Goal: Navigation & Orientation: Find specific page/section

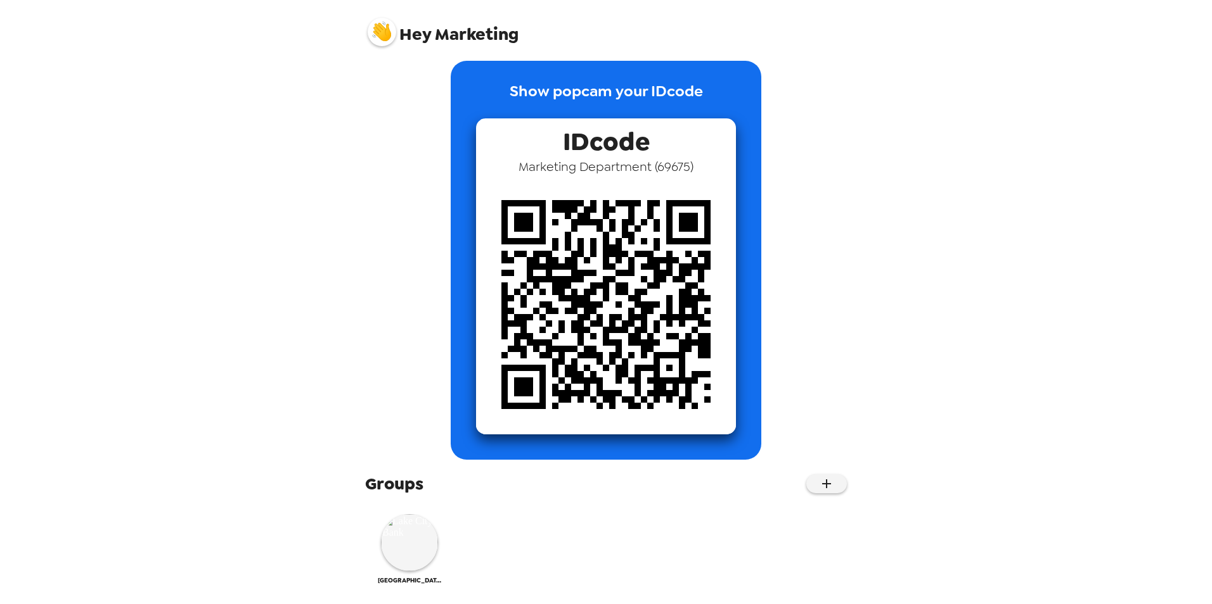
scroll to position [18, 0]
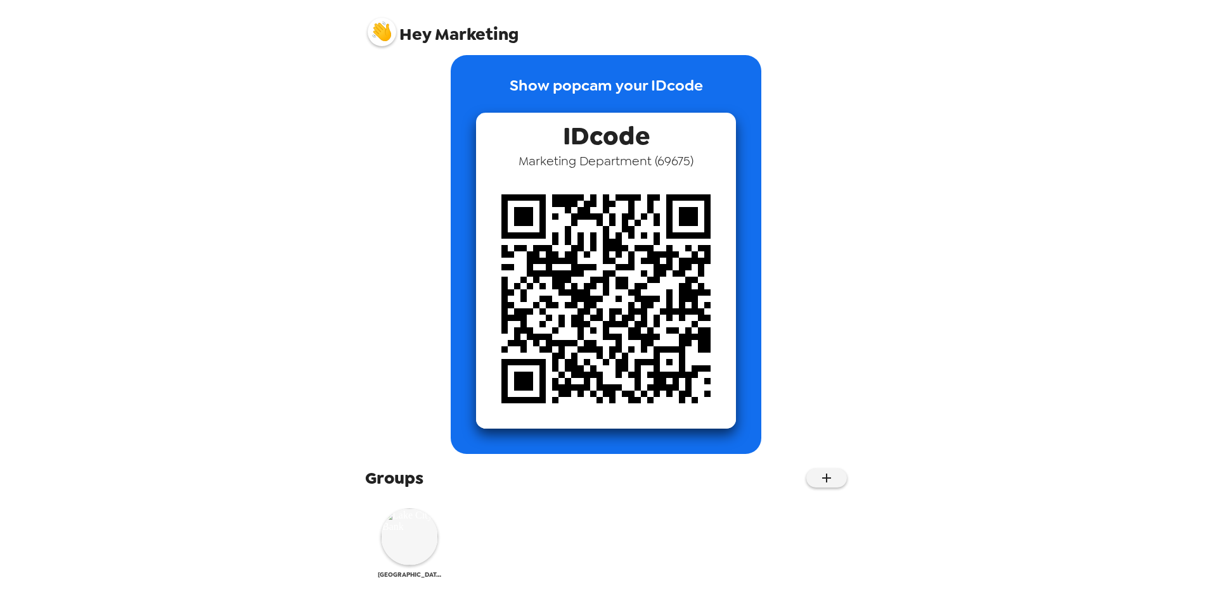
click at [412, 532] on img at bounding box center [409, 537] width 57 height 57
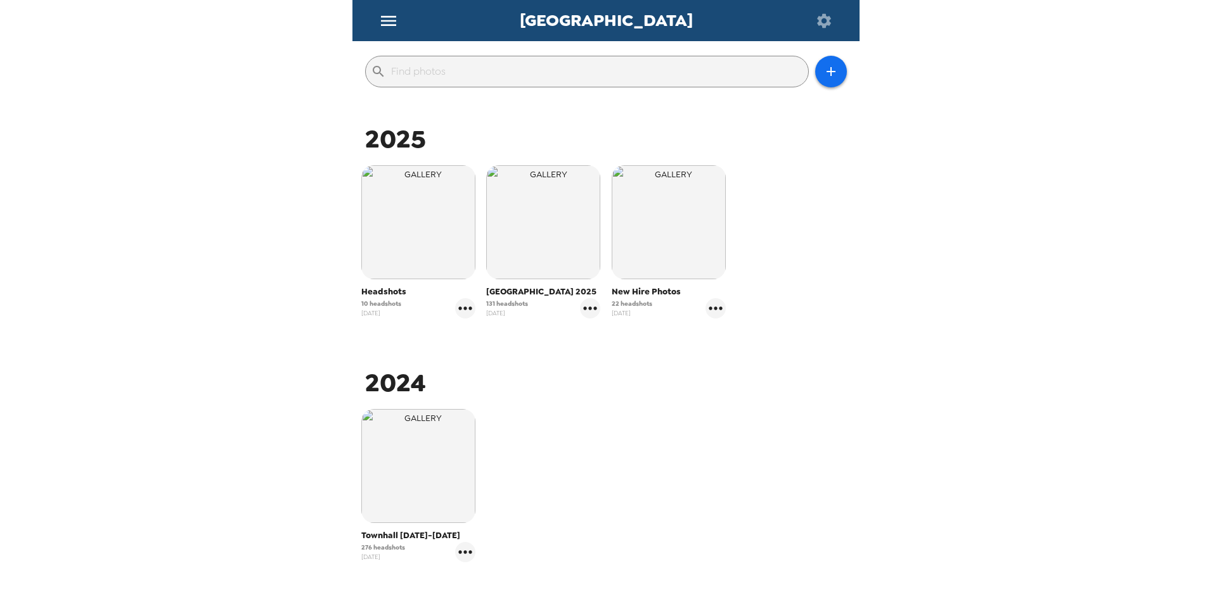
scroll to position [190, 0]
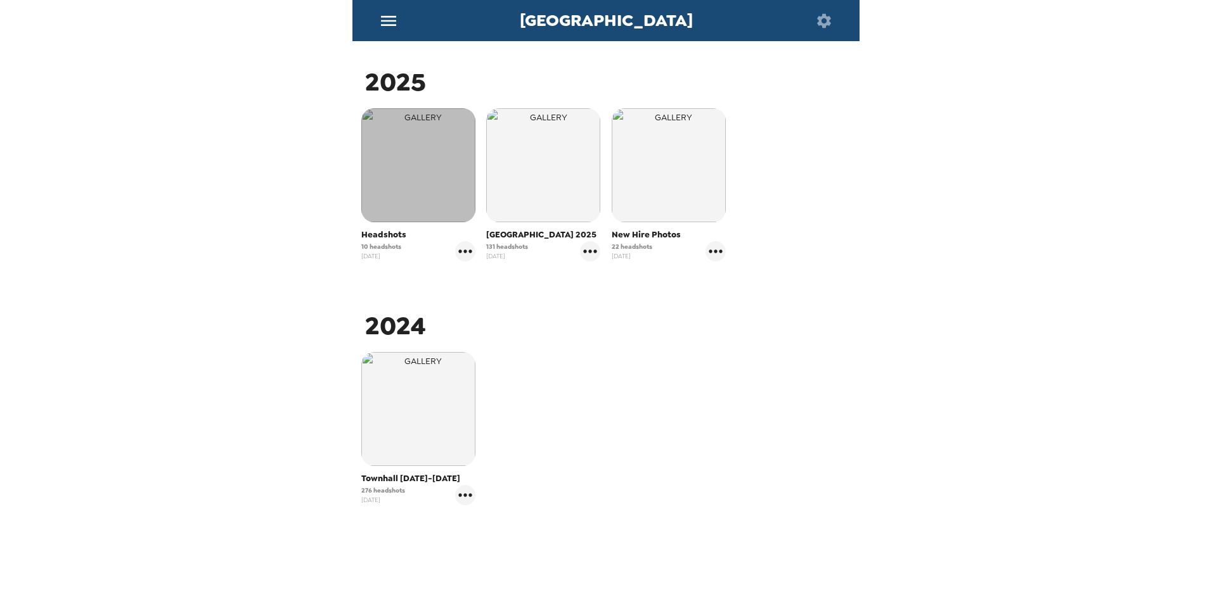
click at [404, 176] on img "button" at bounding box center [418, 165] width 114 height 114
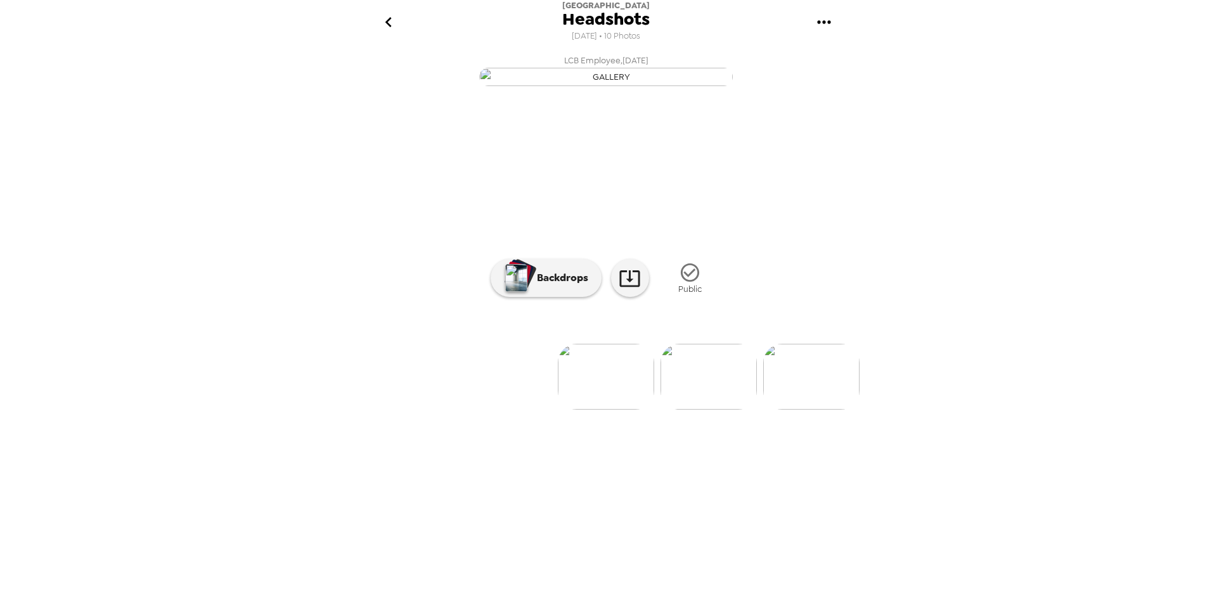
click at [689, 410] on img at bounding box center [708, 377] width 96 height 66
click at [699, 410] on img at bounding box center [709, 377] width 96 height 66
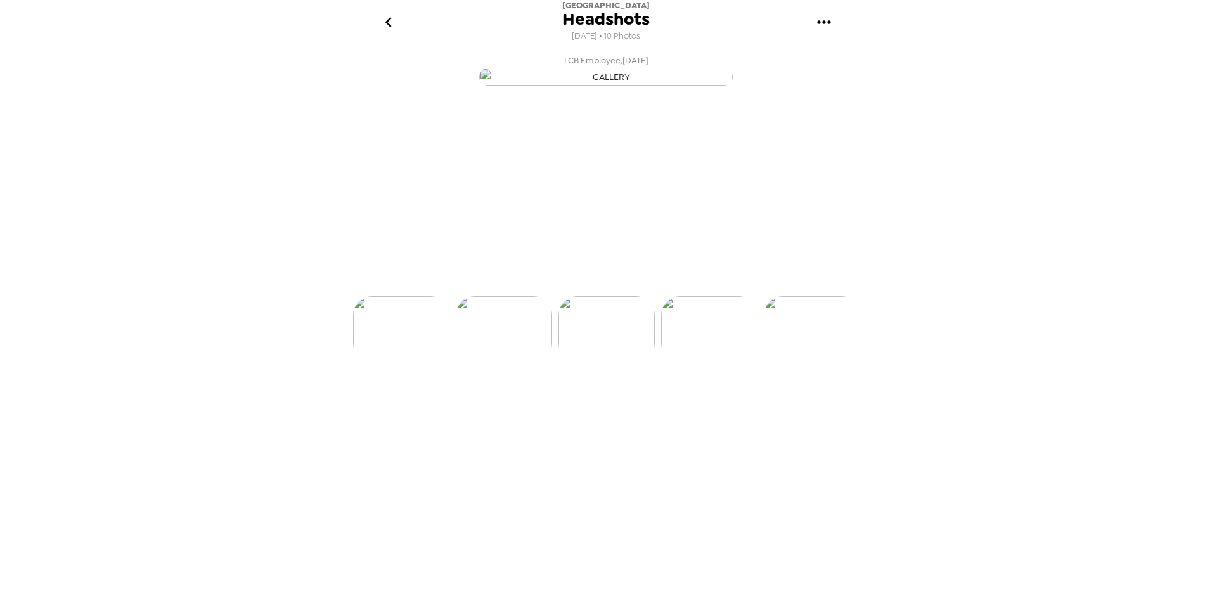
scroll to position [0, 307]
click at [818, 410] on img at bounding box center [812, 377] width 96 height 66
click at [807, 410] on img at bounding box center [813, 377] width 96 height 66
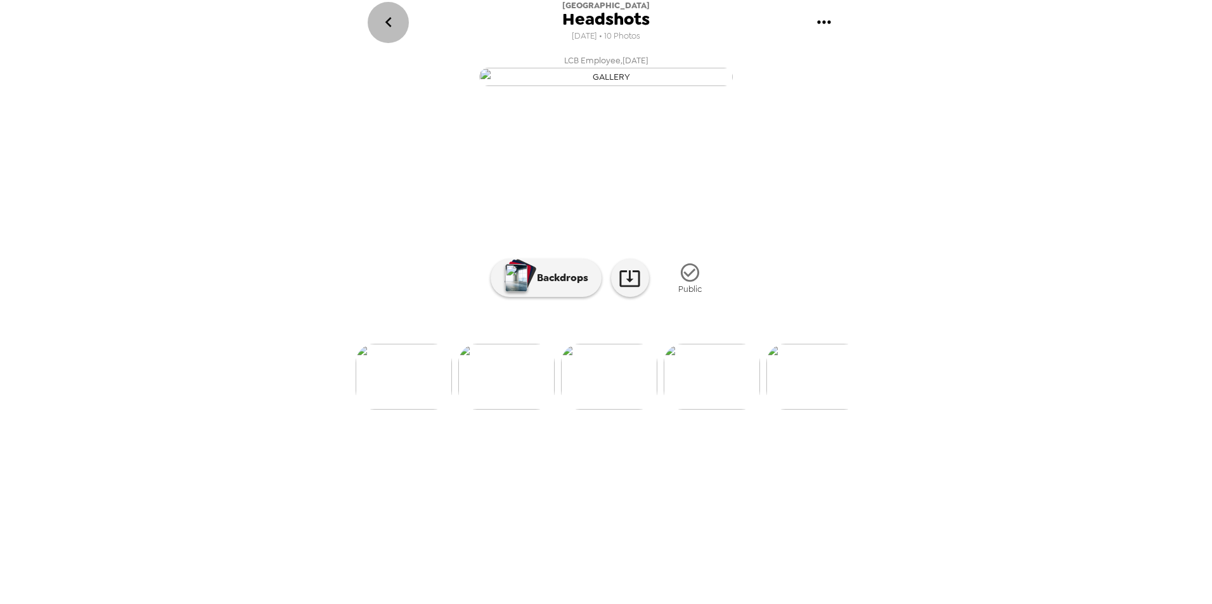
click at [385, 24] on icon "go back" at bounding box center [388, 22] width 20 height 20
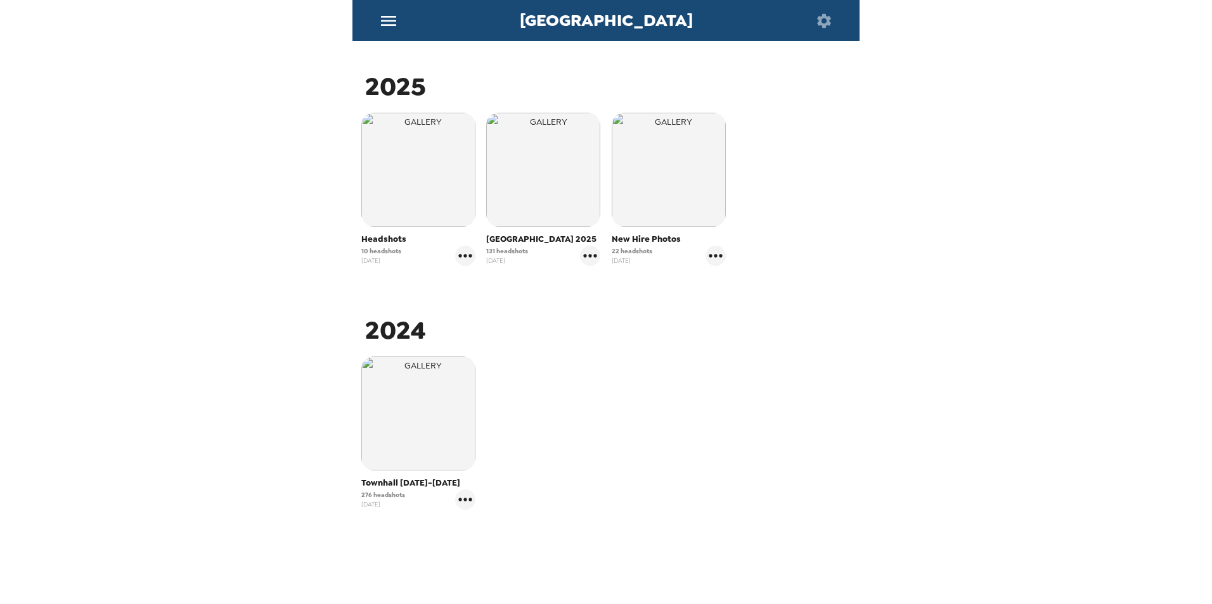
scroll to position [205, 0]
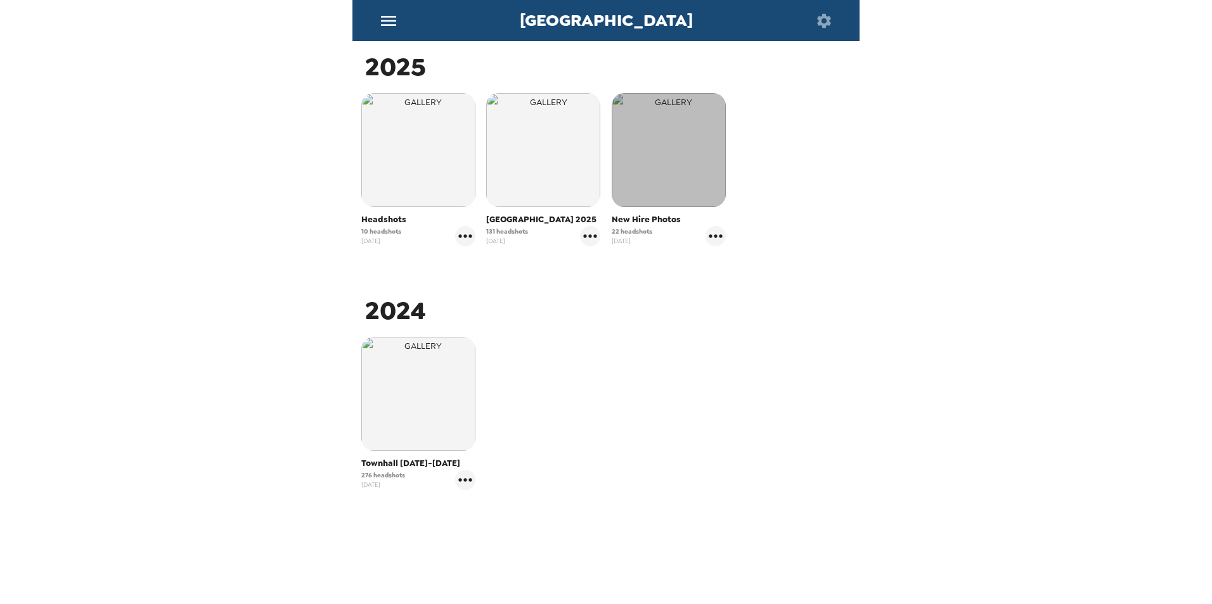
click at [643, 131] on img "button" at bounding box center [668, 150] width 114 height 114
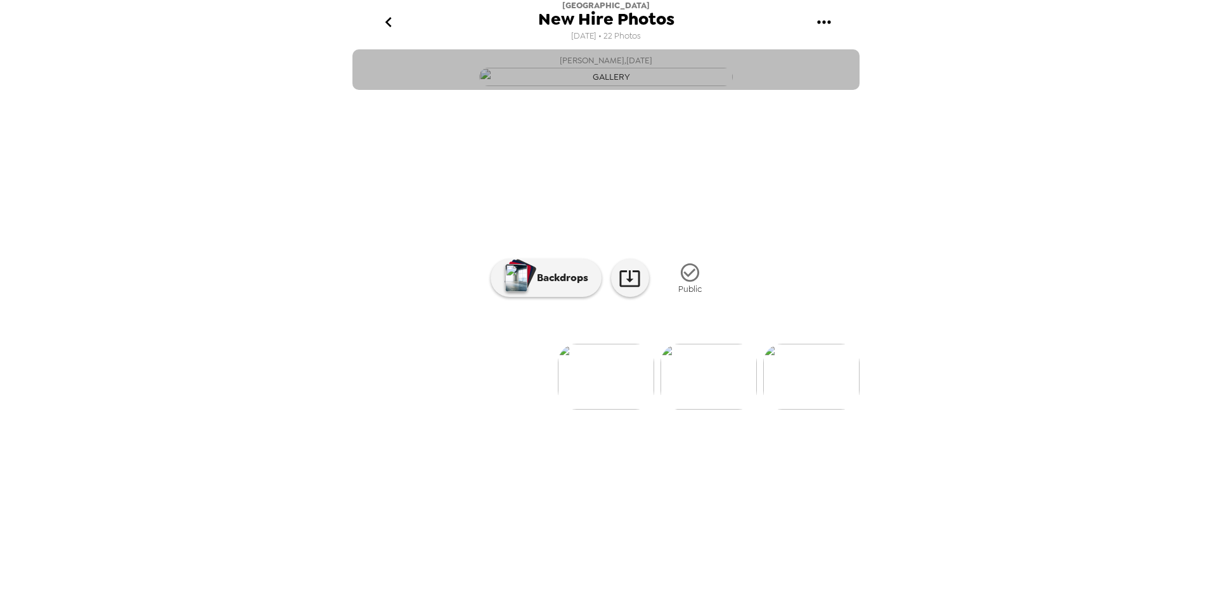
click at [591, 86] on img "button" at bounding box center [605, 77] width 253 height 18
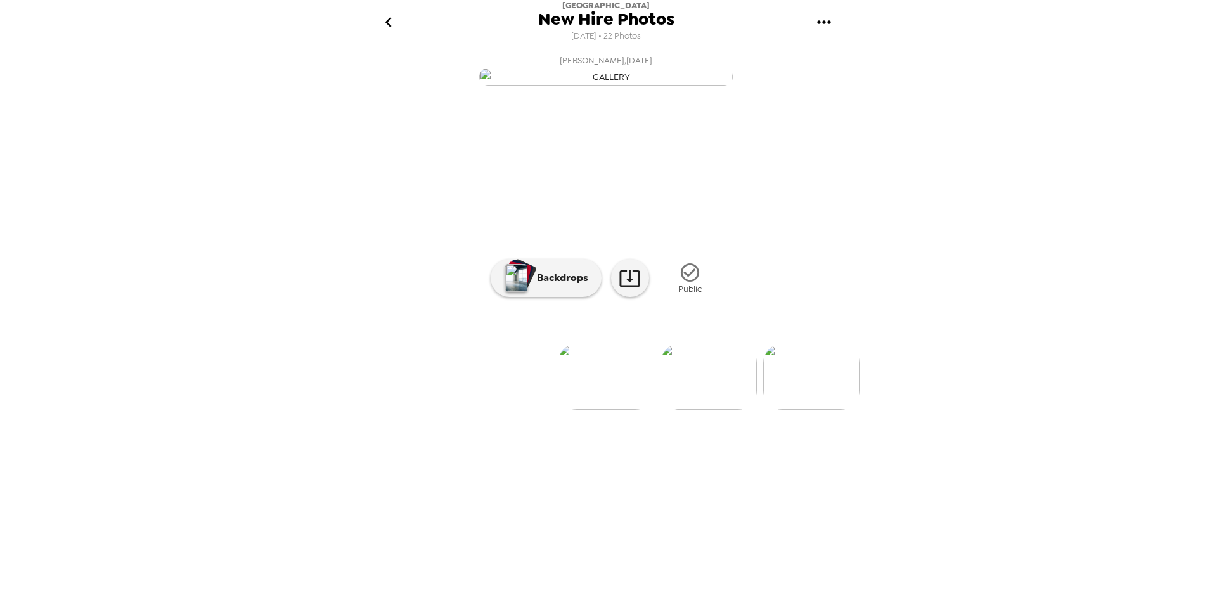
click at [696, 410] on img at bounding box center [708, 377] width 96 height 66
click at [713, 410] on img at bounding box center [708, 377] width 96 height 66
click at [715, 410] on img at bounding box center [709, 377] width 96 height 66
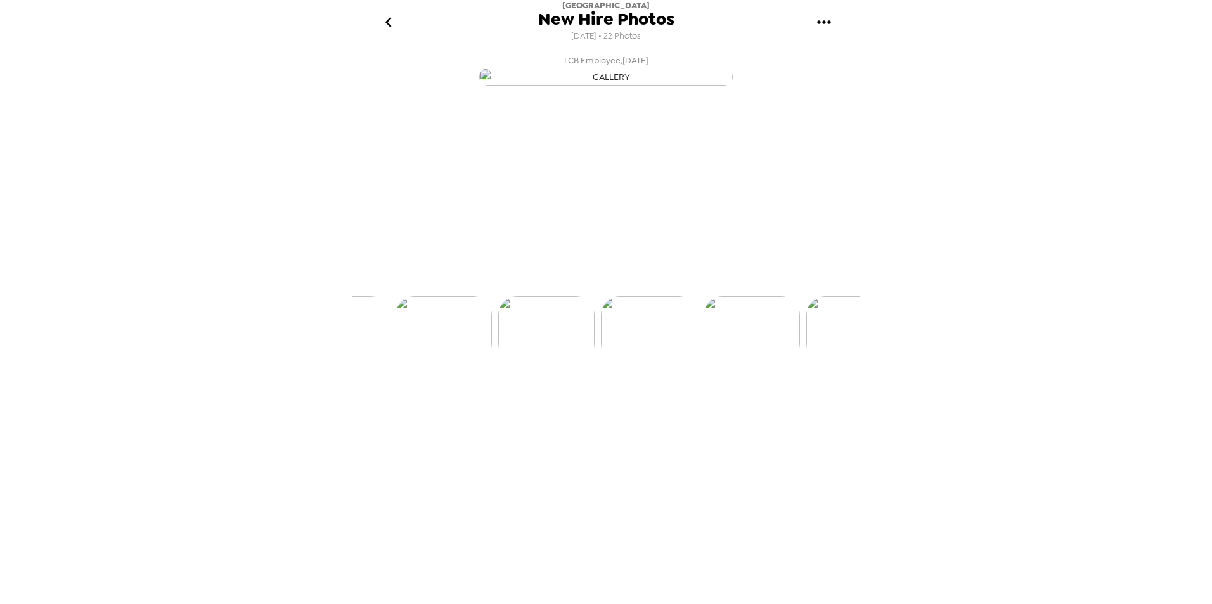
scroll to position [0, 307]
click at [712, 410] on img at bounding box center [709, 377] width 96 height 66
click at [615, 410] on img at bounding box center [607, 377] width 96 height 66
click at [710, 410] on img at bounding box center [710, 377] width 96 height 66
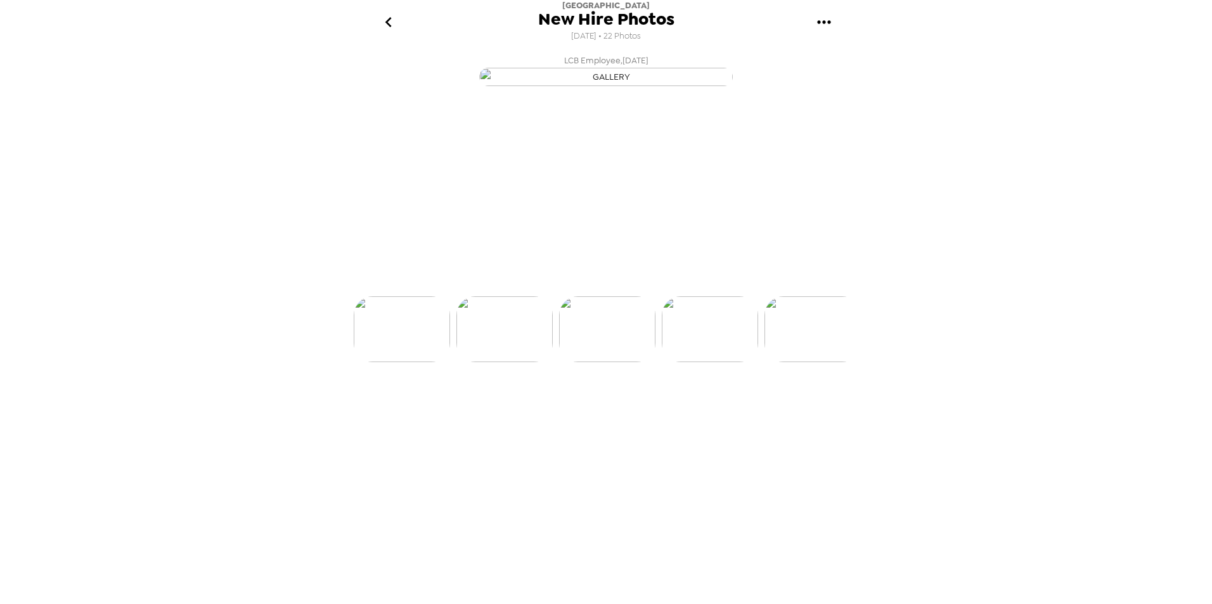
scroll to position [0, 512]
click at [394, 18] on icon "go back" at bounding box center [388, 22] width 20 height 20
